Goal: Transaction & Acquisition: Purchase product/service

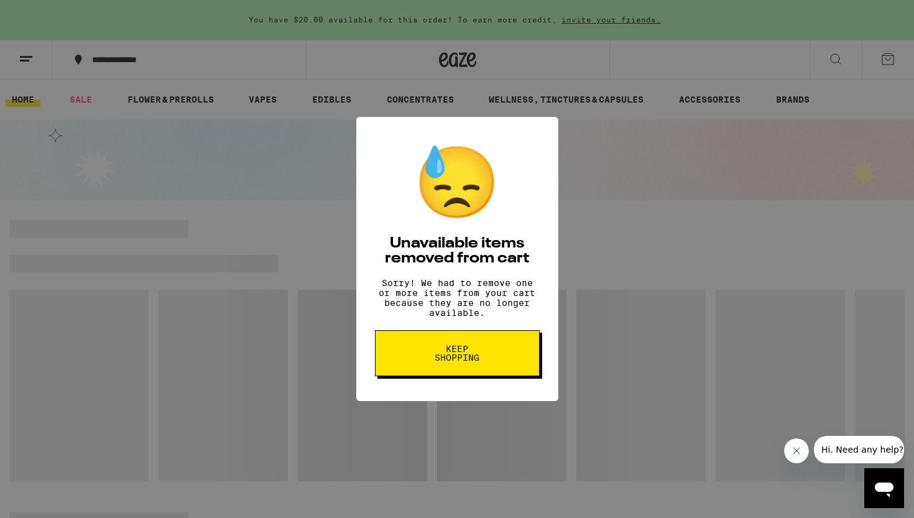
click at [449, 372] on button "Keep Shopping" at bounding box center [457, 353] width 165 height 46
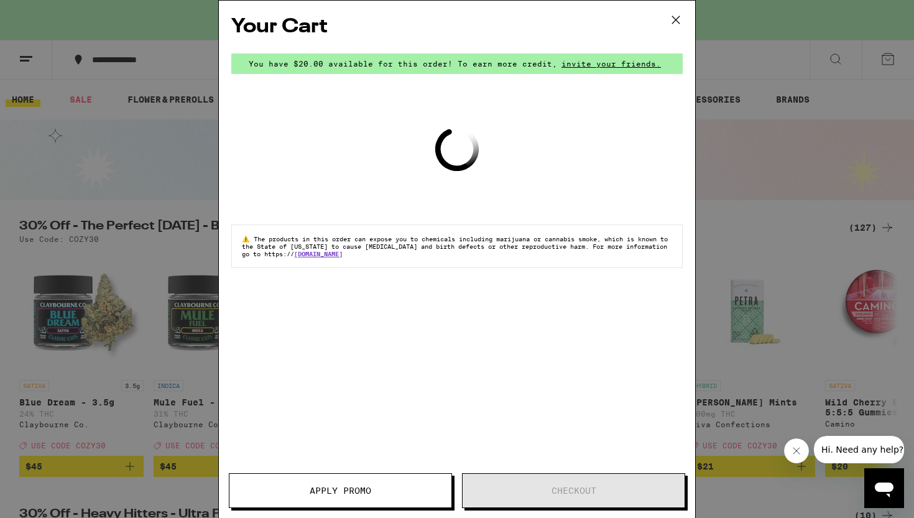
click at [677, 20] on icon at bounding box center [675, 20] width 19 height 19
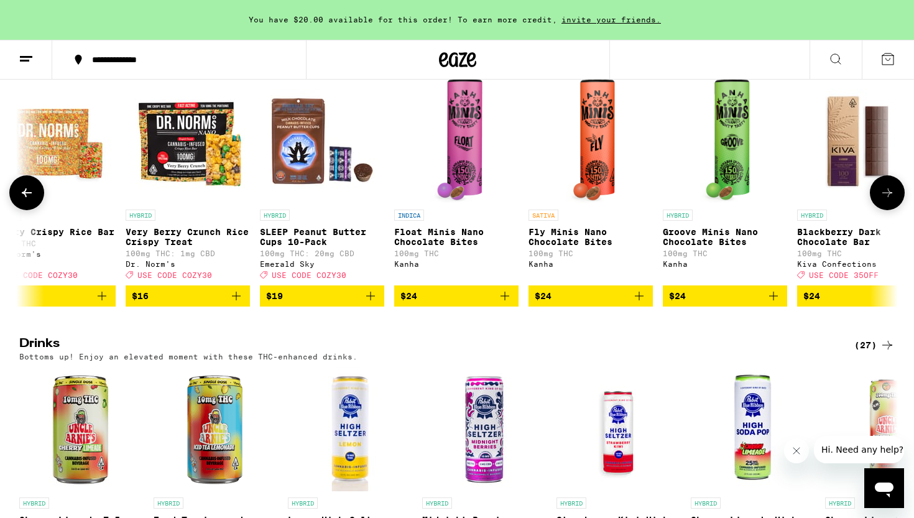
scroll to position [4258, 0]
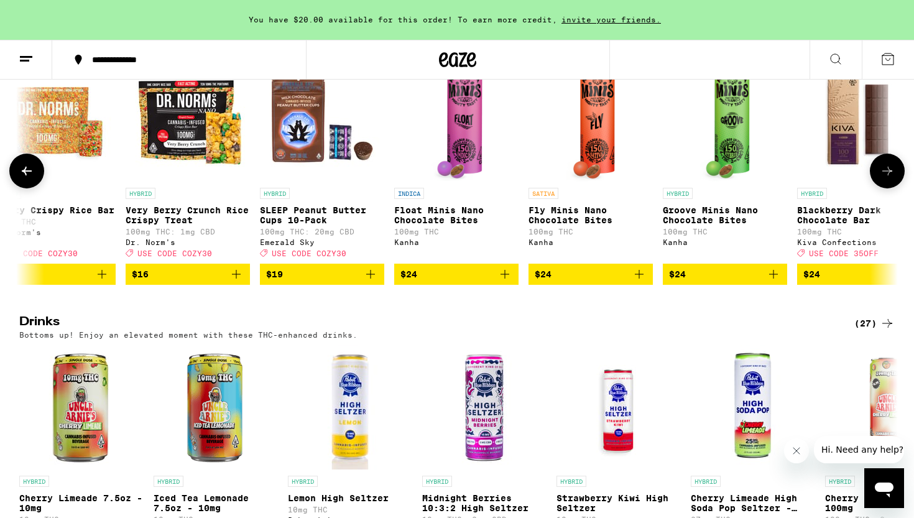
click at [370, 282] on icon "Add to bag" at bounding box center [370, 274] width 15 height 15
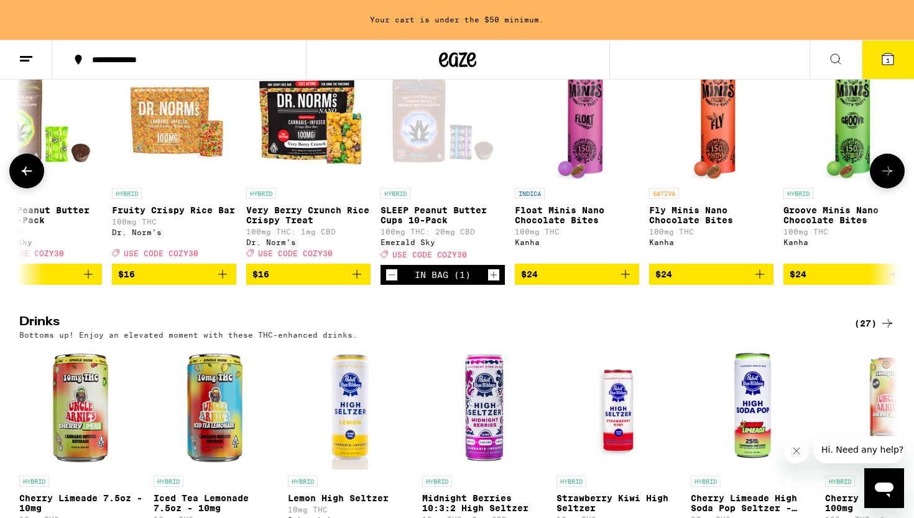
scroll to position [0, 791]
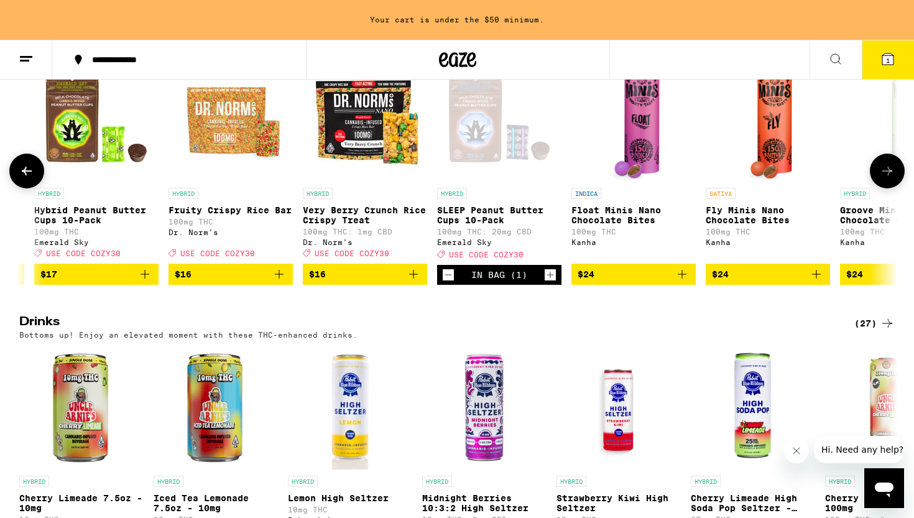
click at [546, 282] on icon "Increment" at bounding box center [549, 274] width 11 height 15
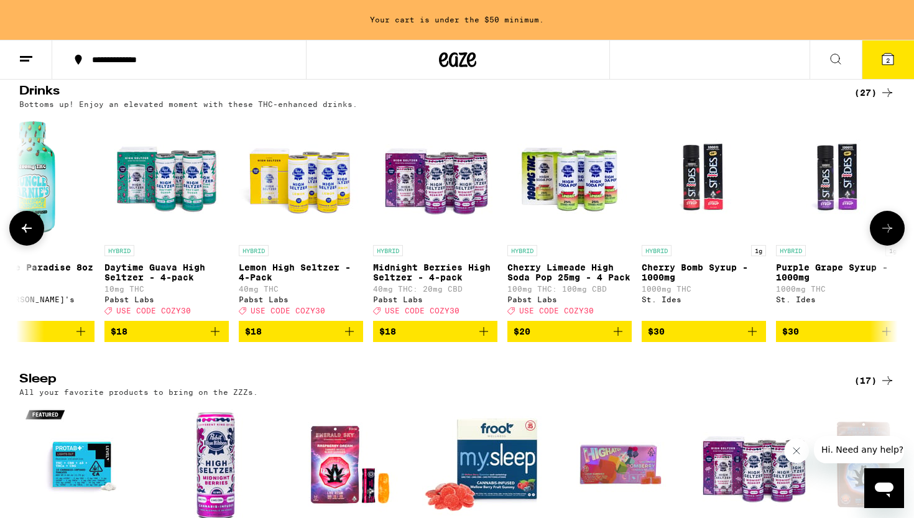
scroll to position [0, 2750]
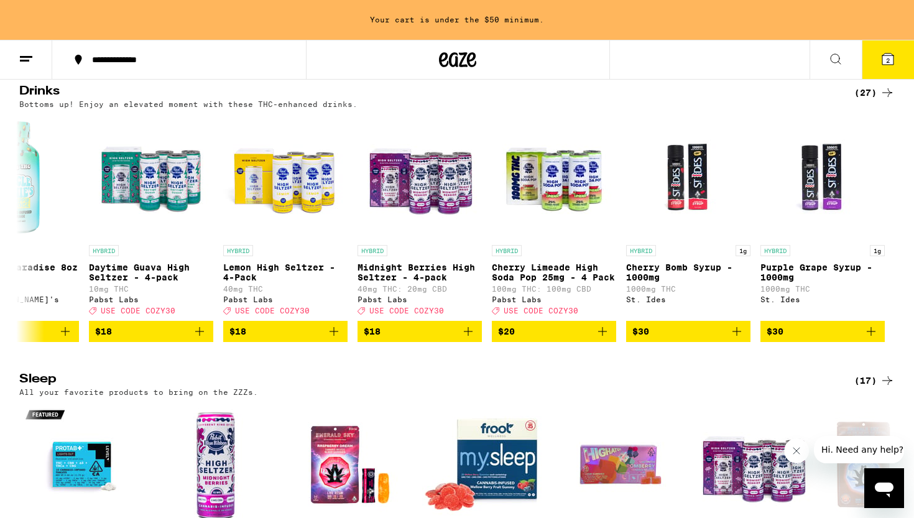
click at [884, 64] on icon at bounding box center [887, 58] width 11 height 11
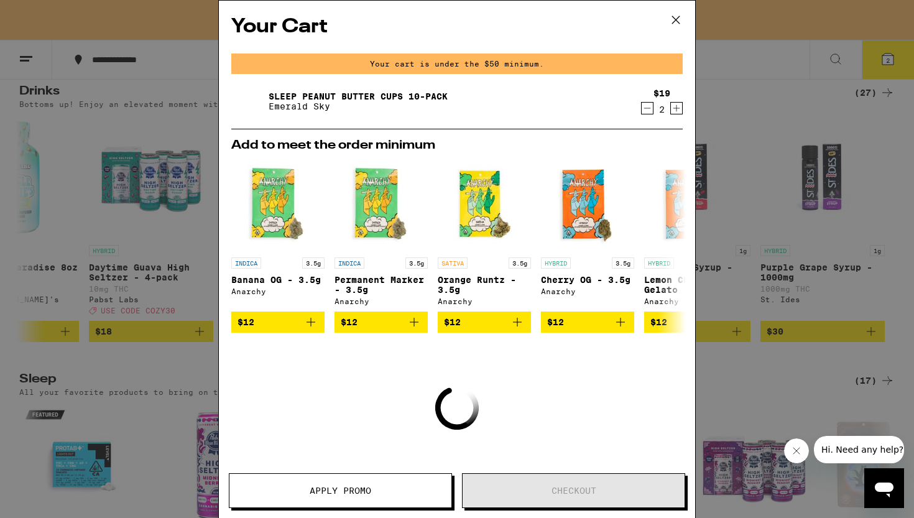
scroll to position [4362, 0]
click at [678, 108] on icon "Increment" at bounding box center [676, 108] width 11 height 15
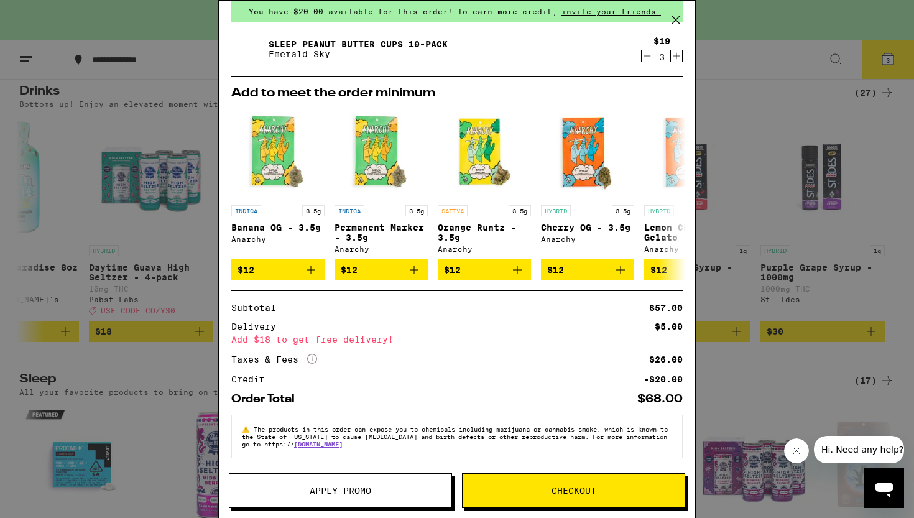
scroll to position [58, 0]
click at [564, 492] on span "Checkout" at bounding box center [573, 490] width 45 height 9
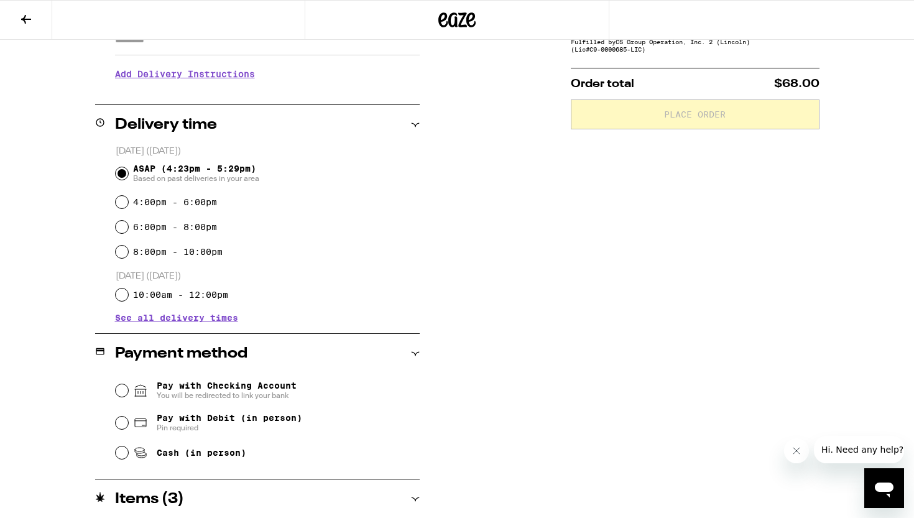
scroll to position [289, 0]
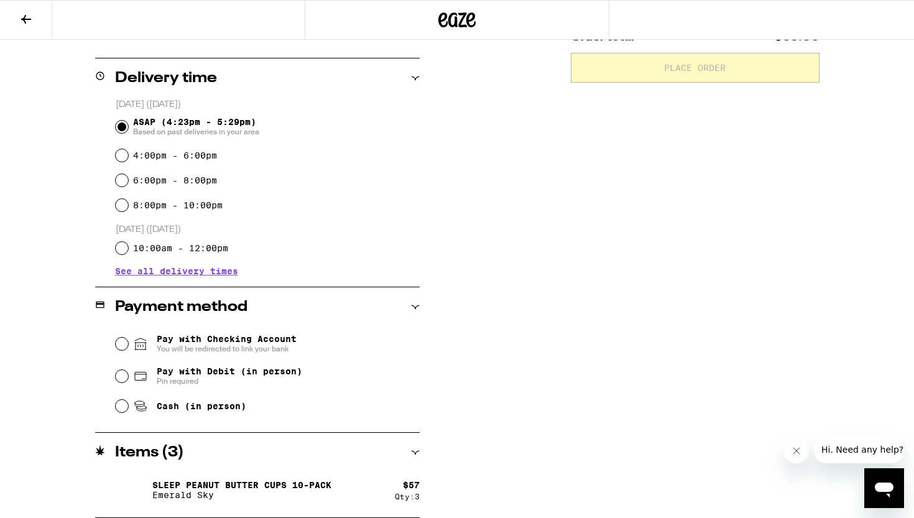
click at [116, 370] on div "Pay with Debit (in person) Pin required" at bounding box center [268, 376] width 304 height 32
click at [117, 377] on input "Pay with Debit (in person) Pin required" at bounding box center [122, 376] width 12 height 12
radio input "true"
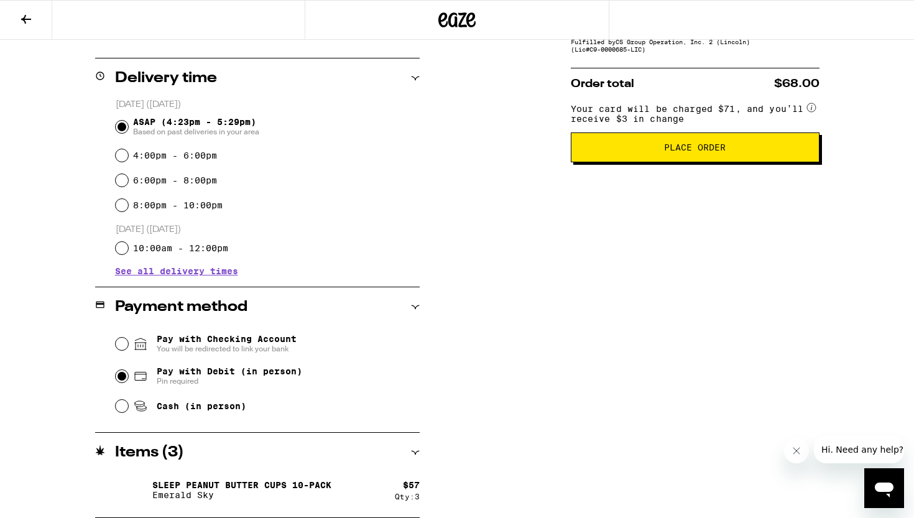
click at [686, 162] on button "Place Order" at bounding box center [695, 147] width 249 height 30
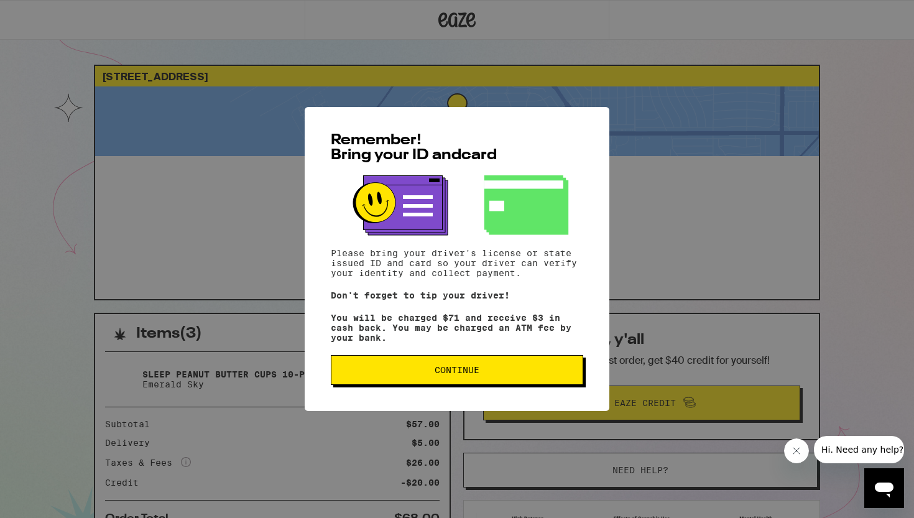
click at [454, 370] on span "Continue" at bounding box center [456, 369] width 45 height 9
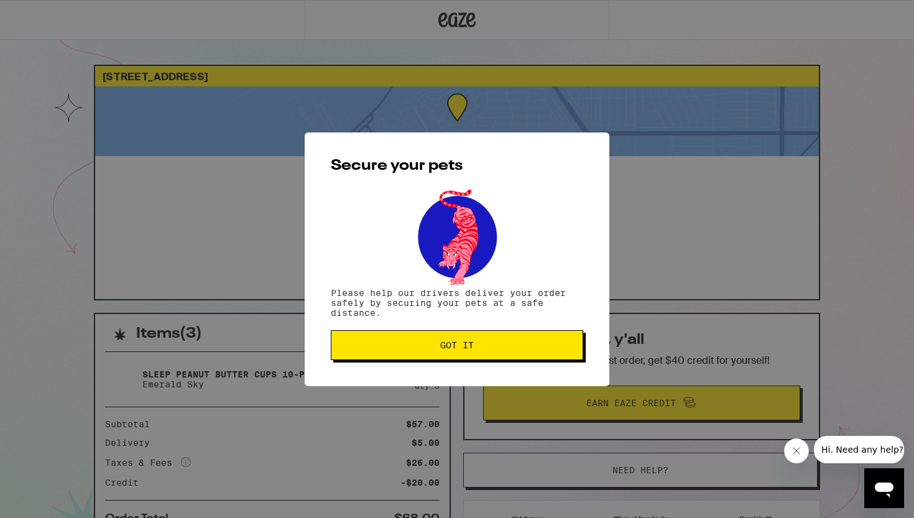
click at [460, 346] on span "Got it" at bounding box center [457, 345] width 34 height 9
